Goal: Task Accomplishment & Management: Use online tool/utility

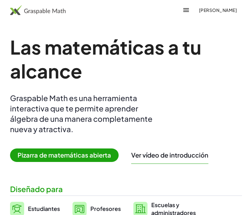
click at [231, 12] on font "[PERSON_NAME]" at bounding box center [218, 10] width 38 height 6
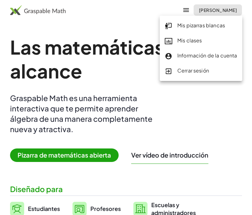
click at [223, 26] on font "Mis pizarras blancas" at bounding box center [202, 25] width 48 height 7
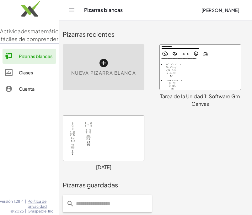
click at [206, 66] on div at bounding box center [200, 67] width 81 height 45
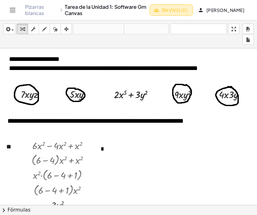
click at [165, 9] on font "En vivo (0)" at bounding box center [174, 10] width 25 height 6
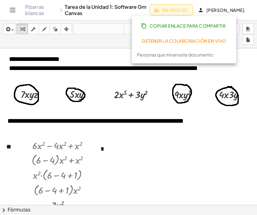
click at [164, 8] on font "En vivo (0)" at bounding box center [174, 10] width 25 height 6
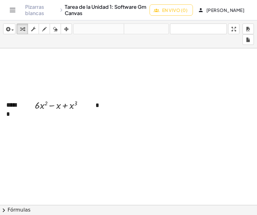
scroll to position [2169, 0]
click at [12, 110] on font "******" at bounding box center [11, 103] width 10 height 15
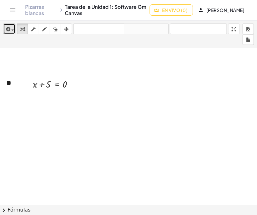
click at [8, 33] on icon "button" at bounding box center [8, 29] width 6 height 8
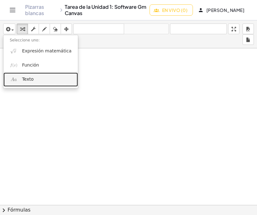
click at [22, 79] on font "Texto" at bounding box center [28, 79] width 12 height 5
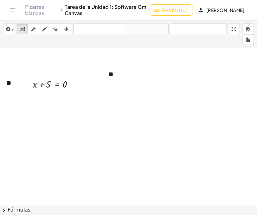
click at [66, 28] on icon "button" at bounding box center [66, 29] width 4 height 8
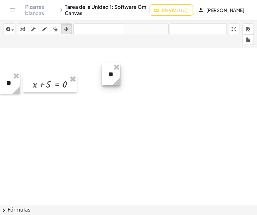
drag, startPoint x: 191, startPoint y: 84, endPoint x: 115, endPoint y: 82, distance: 76.1
click at [115, 82] on g at bounding box center [117, 82] width 11 height 11
drag, startPoint x: 111, startPoint y: 75, endPoint x: 12, endPoint y: 185, distance: 147.8
click at [12, 185] on div at bounding box center [12, 184] width 18 height 22
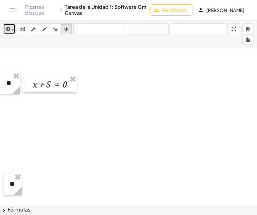
click at [10, 30] on span "button" at bounding box center [10, 30] width 1 height 4
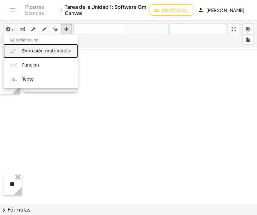
click at [45, 52] on font "Expresión matemática" at bounding box center [46, 50] width 49 height 5
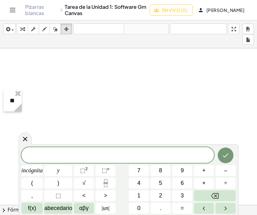
scroll to position [3079, 0]
click at [226, 157] on icon "Hecho" at bounding box center [226, 156] width 8 height 8
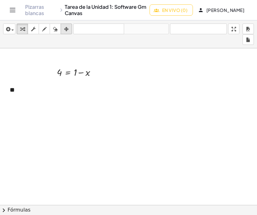
click at [65, 30] on icon "button" at bounding box center [66, 29] width 4 height 8
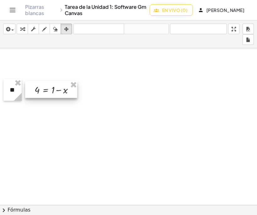
drag, startPoint x: 73, startPoint y: 86, endPoint x: 58, endPoint y: 93, distance: 16.5
click at [58, 93] on div at bounding box center [51, 89] width 52 height 17
click at [9, 28] on icon "button" at bounding box center [8, 29] width 6 height 8
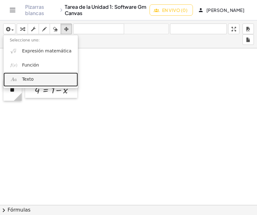
click at [33, 83] on link "Texto" at bounding box center [40, 80] width 74 height 14
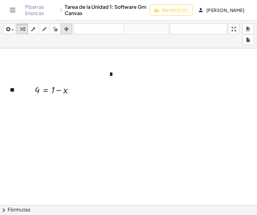
click at [65, 28] on icon "button" at bounding box center [66, 29] width 4 height 8
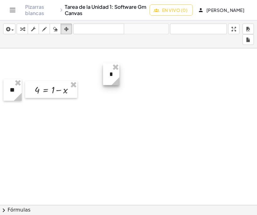
drag, startPoint x: 198, startPoint y: 83, endPoint x: 120, endPoint y: 83, distance: 77.9
click at [120, 83] on circle at bounding box center [116, 82] width 11 height 11
drag, startPoint x: 110, startPoint y: 73, endPoint x: 91, endPoint y: 88, distance: 24.5
click at [91, 88] on div at bounding box center [93, 90] width 16 height 22
click at [92, 92] on icon at bounding box center [96, 96] width 11 height 11
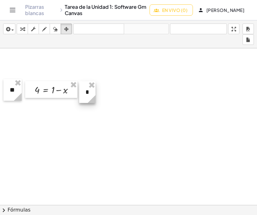
drag, startPoint x: 91, startPoint y: 88, endPoint x: 86, endPoint y: 90, distance: 5.5
click at [86, 90] on div at bounding box center [87, 92] width 16 height 22
click at [23, 28] on icon "button" at bounding box center [22, 29] width 4 height 8
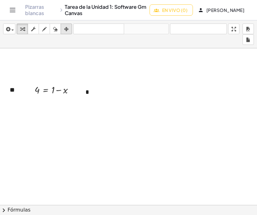
click at [64, 27] on div "button" at bounding box center [66, 29] width 8 height 8
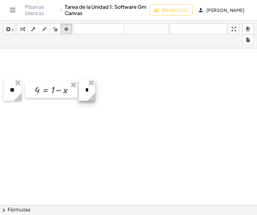
click at [84, 91] on div at bounding box center [87, 90] width 16 height 22
click at [85, 92] on div at bounding box center [87, 91] width 16 height 22
click at [25, 30] on div "button" at bounding box center [22, 29] width 8 height 8
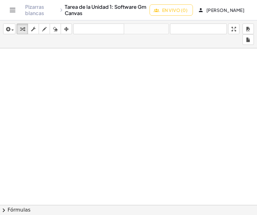
scroll to position [3110, 0]
click at [9, 28] on icon "button" at bounding box center [8, 29] width 6 height 8
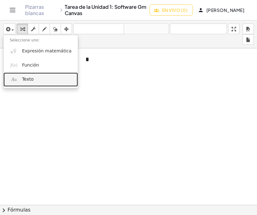
click at [39, 85] on link "Texto" at bounding box center [40, 80] width 74 height 14
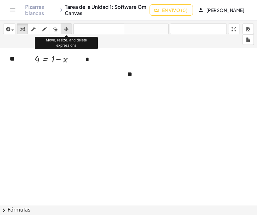
click at [67, 28] on icon "button" at bounding box center [66, 29] width 4 height 8
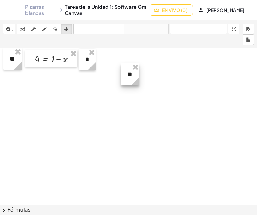
drag, startPoint x: 215, startPoint y: 83, endPoint x: 136, endPoint y: 79, distance: 79.6
click at [139, 85] on icon at bounding box center [135, 81] width 8 height 8
click at [25, 28] on div "button" at bounding box center [22, 29] width 8 height 8
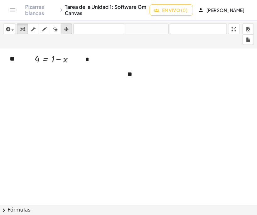
click at [64, 29] on icon "button" at bounding box center [66, 29] width 4 height 8
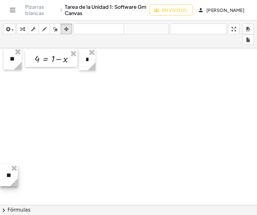
drag, startPoint x: 127, startPoint y: 74, endPoint x: 3, endPoint y: 175, distance: 160.4
click at [3, 175] on div at bounding box center [9, 176] width 18 height 22
click at [8, 176] on div at bounding box center [10, 176] width 18 height 22
click at [9, 31] on icon "button" at bounding box center [8, 29] width 6 height 8
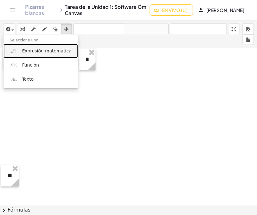
click at [42, 53] on font "Expresión matemática" at bounding box center [46, 50] width 49 height 5
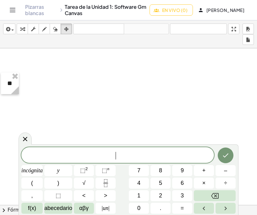
scroll to position [3204, 0]
click at [224, 158] on icon "Hecho" at bounding box center [226, 156] width 8 height 8
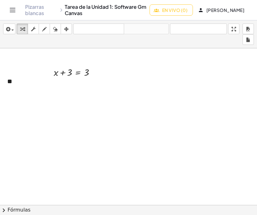
click at [66, 29] on icon "button" at bounding box center [66, 29] width 4 height 8
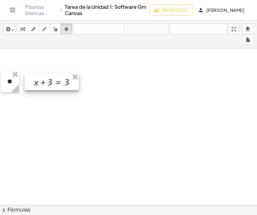
drag, startPoint x: 75, startPoint y: 74, endPoint x: 55, endPoint y: 84, distance: 22.1
click at [55, 84] on div at bounding box center [52, 81] width 54 height 17
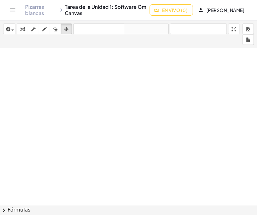
scroll to position [3235, 0]
click at [11, 28] on span "button" at bounding box center [10, 30] width 1 height 4
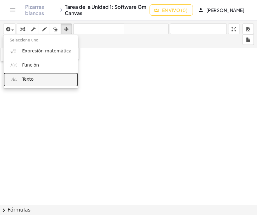
drag, startPoint x: 46, startPoint y: 81, endPoint x: 59, endPoint y: 85, distance: 13.6
click at [47, 81] on link "Texto" at bounding box center [40, 80] width 74 height 14
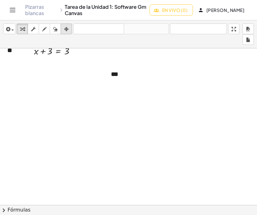
click at [66, 30] on icon "button" at bounding box center [66, 29] width 4 height 8
drag, startPoint x: 194, startPoint y: 84, endPoint x: 121, endPoint y: 84, distance: 72.9
click at [121, 84] on icon at bounding box center [122, 81] width 8 height 8
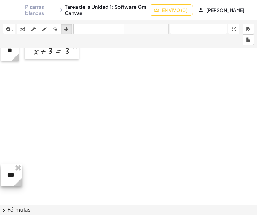
drag, startPoint x: 114, startPoint y: 74, endPoint x: 28, endPoint y: 90, distance: 87.6
click at [9, 173] on div at bounding box center [11, 175] width 21 height 22
click at [11, 26] on div "button" at bounding box center [9, 29] width 9 height 8
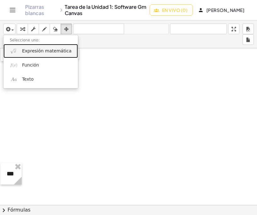
click at [33, 48] on font "Expresión matemática" at bounding box center [46, 50] width 49 height 5
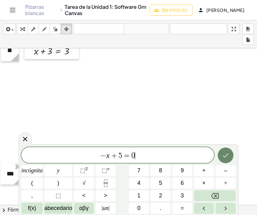
click at [228, 157] on icon "Hecho" at bounding box center [226, 156] width 8 height 8
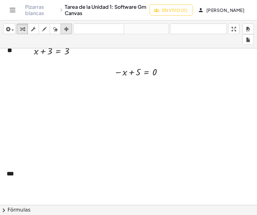
click at [66, 30] on icon "button" at bounding box center [66, 29] width 4 height 8
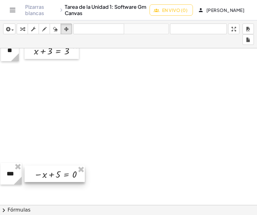
drag, startPoint x: 140, startPoint y: 70, endPoint x: 60, endPoint y: 172, distance: 130.1
click at [60, 172] on div at bounding box center [55, 174] width 60 height 16
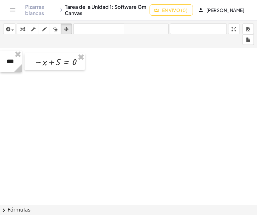
scroll to position [3361, 0]
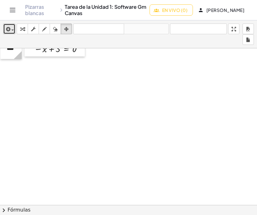
click at [4, 28] on button "insertar" at bounding box center [9, 29] width 12 height 11
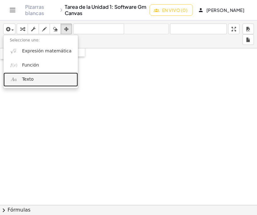
click at [30, 84] on link "Texto" at bounding box center [40, 80] width 74 height 14
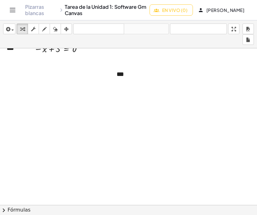
click at [69, 30] on div "button" at bounding box center [66, 29] width 8 height 8
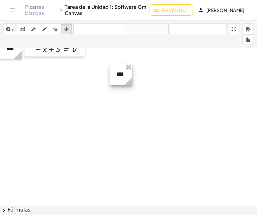
drag, startPoint x: 198, startPoint y: 83, endPoint x: 126, endPoint y: 85, distance: 72.3
click at [126, 85] on circle at bounding box center [129, 82] width 11 height 11
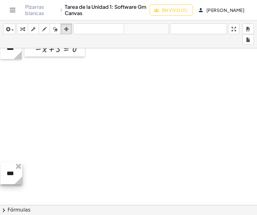
drag, startPoint x: 121, startPoint y: 76, endPoint x: 11, endPoint y: 174, distance: 147.8
click at [11, 174] on div at bounding box center [11, 174] width 22 height 22
click at [10, 26] on div "button" at bounding box center [9, 29] width 9 height 8
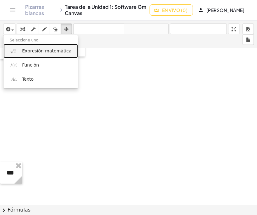
click at [33, 53] on font "Expresión matemática" at bounding box center [46, 50] width 49 height 5
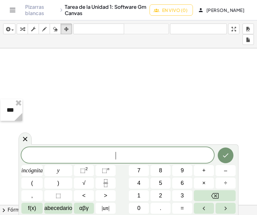
scroll to position [3455, 0]
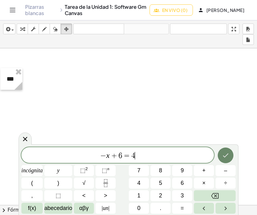
click at [222, 157] on icon "Hecho" at bounding box center [226, 156] width 8 height 8
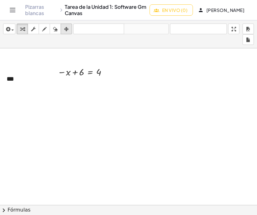
drag, startPoint x: 68, startPoint y: 29, endPoint x: 80, endPoint y: 61, distance: 34.3
click at [68, 29] on icon "button" at bounding box center [66, 29] width 4 height 8
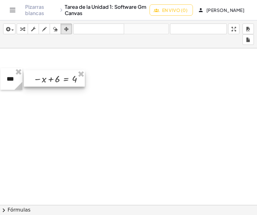
drag, startPoint x: 82, startPoint y: 69, endPoint x: 58, endPoint y: 76, distance: 25.2
click at [58, 76] on div at bounding box center [54, 78] width 61 height 16
click at [10, 30] on icon "button" at bounding box center [8, 29] width 6 height 8
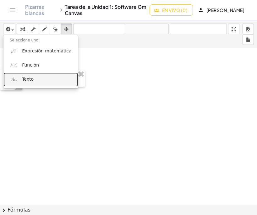
click at [37, 75] on link "Texto" at bounding box center [40, 80] width 74 height 14
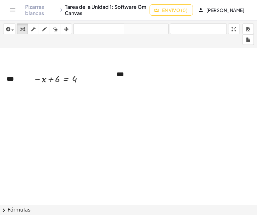
click at [69, 30] on div "button" at bounding box center [66, 29] width 8 height 8
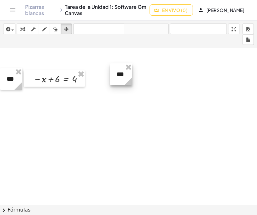
drag, startPoint x: 201, startPoint y: 84, endPoint x: 126, endPoint y: 81, distance: 75.2
click at [129, 84] on icon at bounding box center [128, 81] width 8 height 8
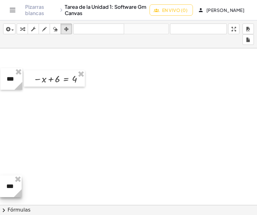
drag, startPoint x: 122, startPoint y: 76, endPoint x: 10, endPoint y: 188, distance: 158.4
click at [11, 188] on div at bounding box center [11, 187] width 22 height 22
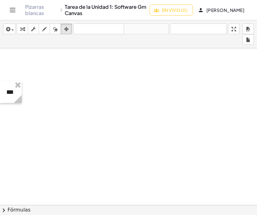
scroll to position [3549, 0]
